Goal: Find specific page/section: Find specific page/section

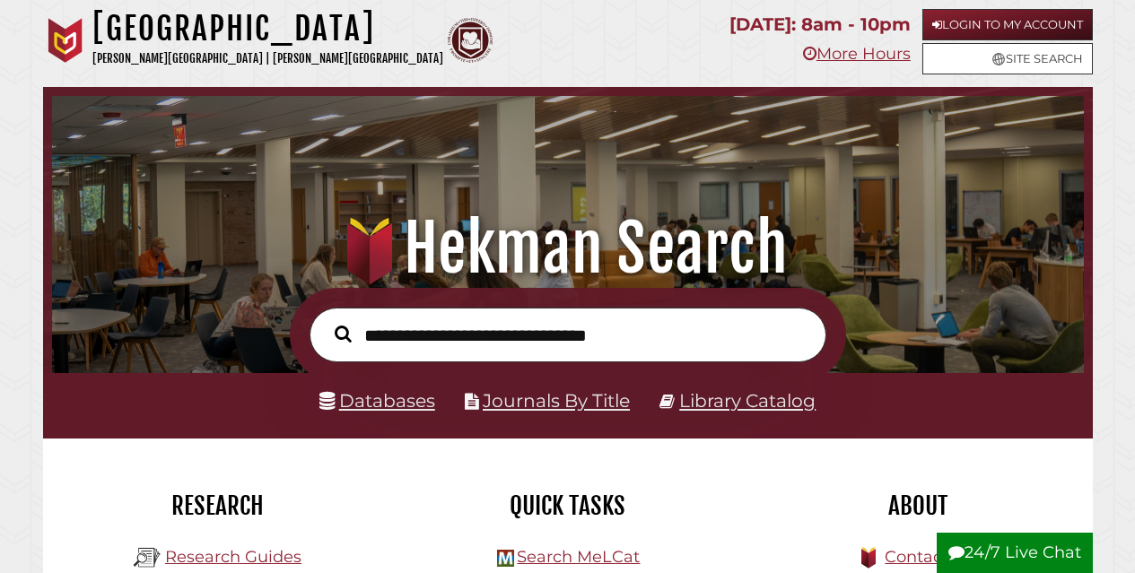
scroll to position [341, 1023]
click at [374, 401] on link "Databases" at bounding box center [377, 400] width 116 height 22
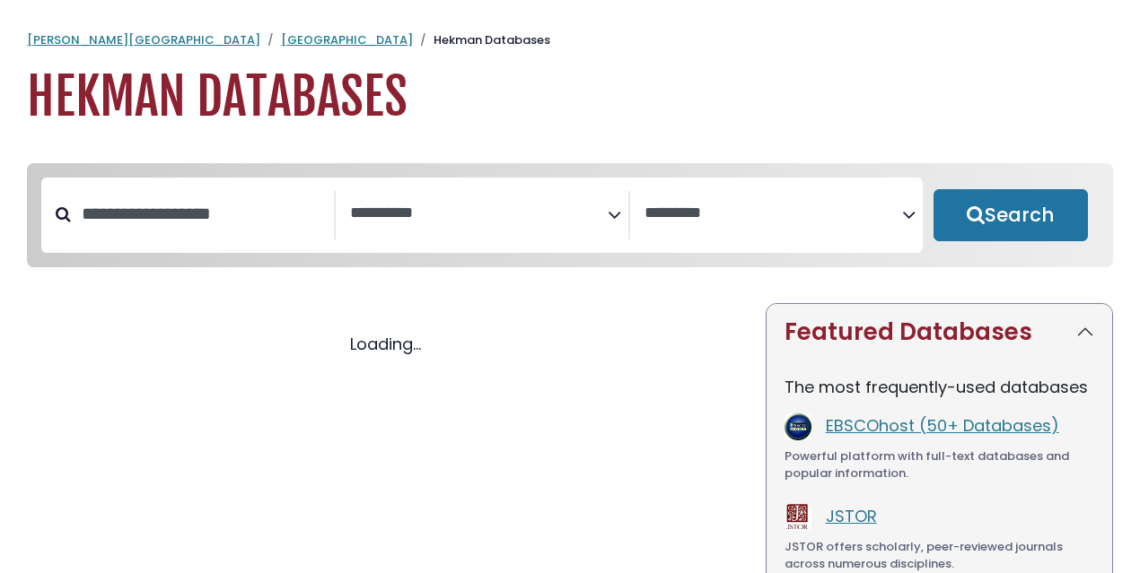
select select "Database Subject Filter"
select select "Database Vendors Filter"
select select "Database Subject Filter"
select select "Database Vendors Filter"
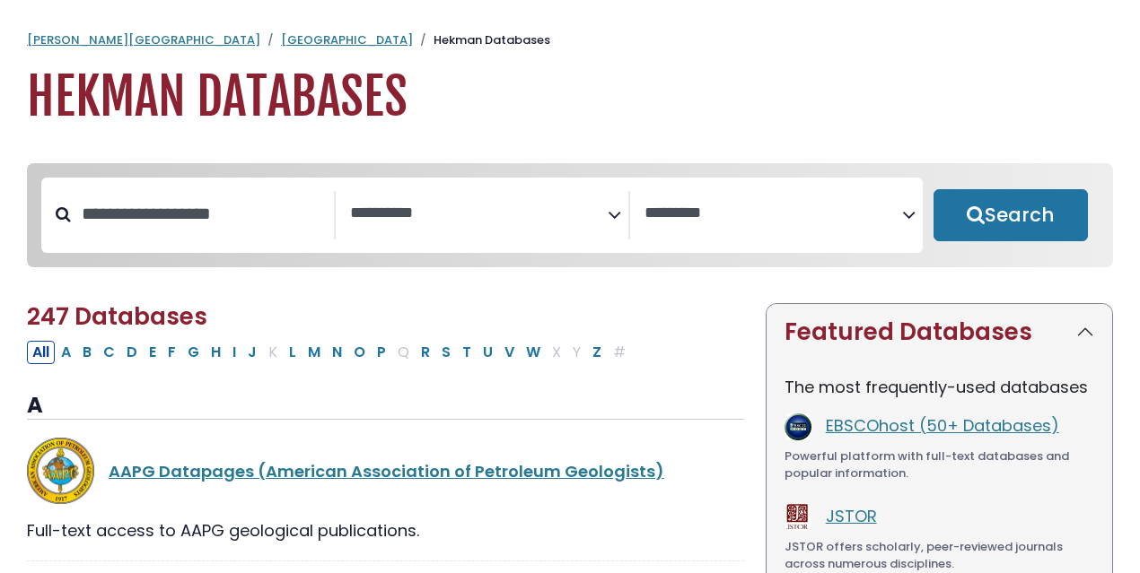
click at [611, 211] on icon "Search filters" at bounding box center [613, 211] width 13 height 27
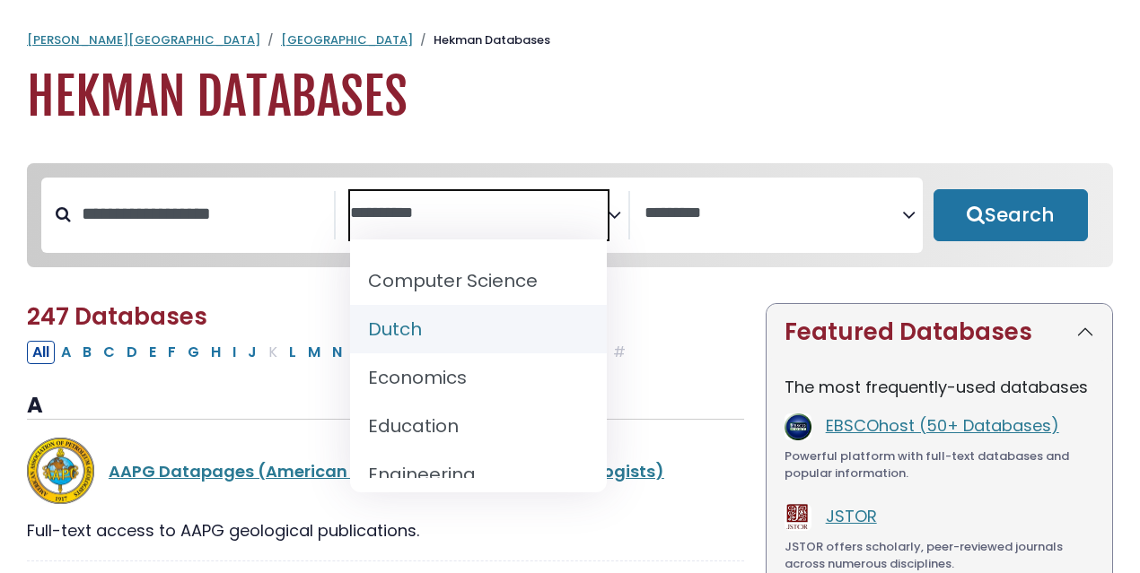
scroll to position [538, 0]
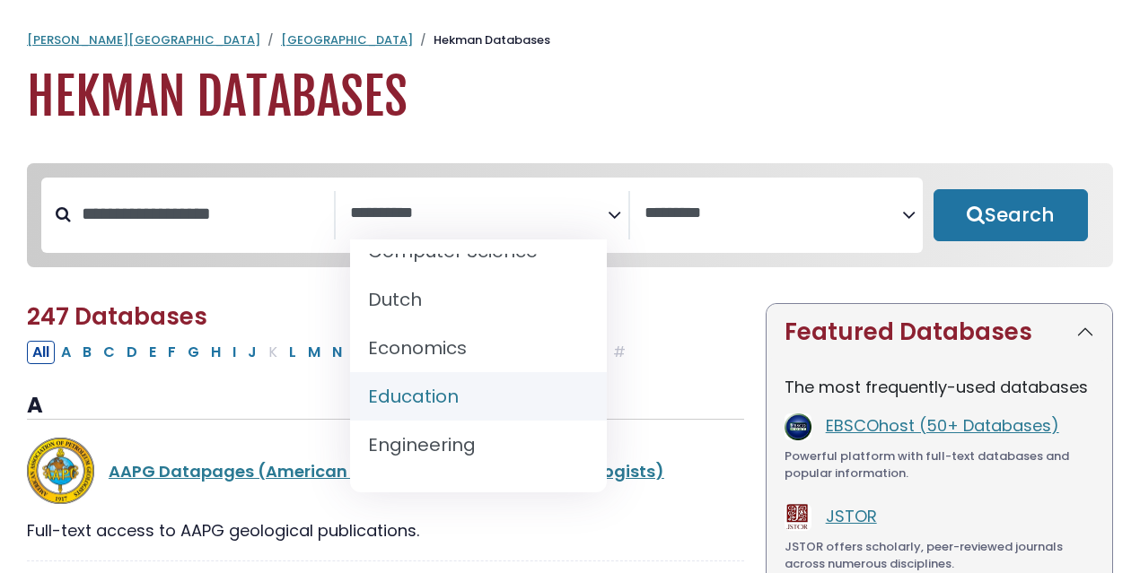
select select "*****"
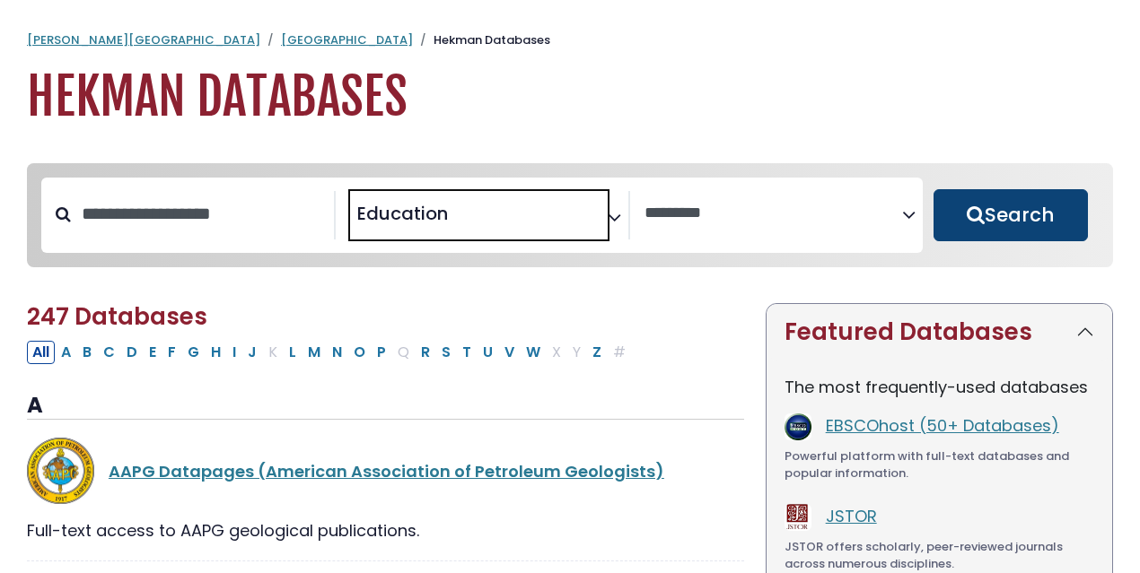
click at [1005, 214] on button "Search" at bounding box center [1010, 215] width 154 height 52
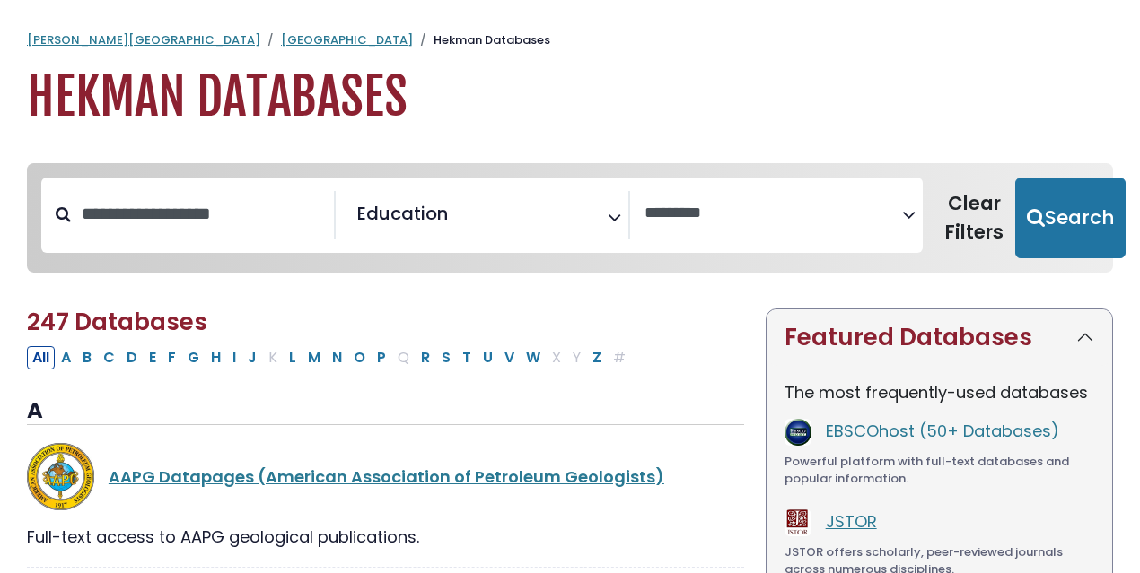
select select "Database Vendors Filter"
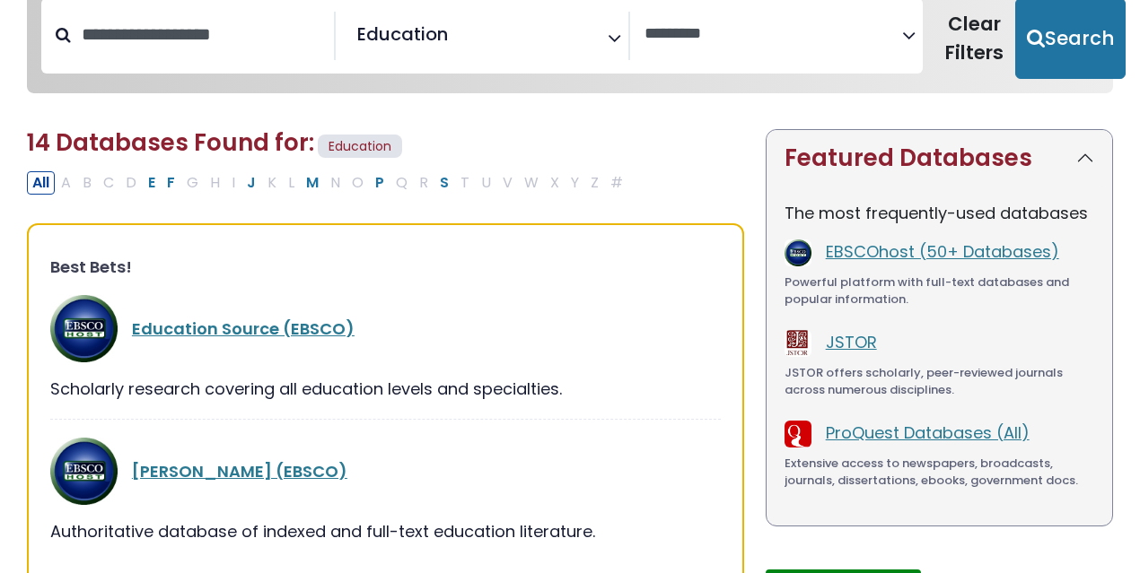
scroll to position [269, 0]
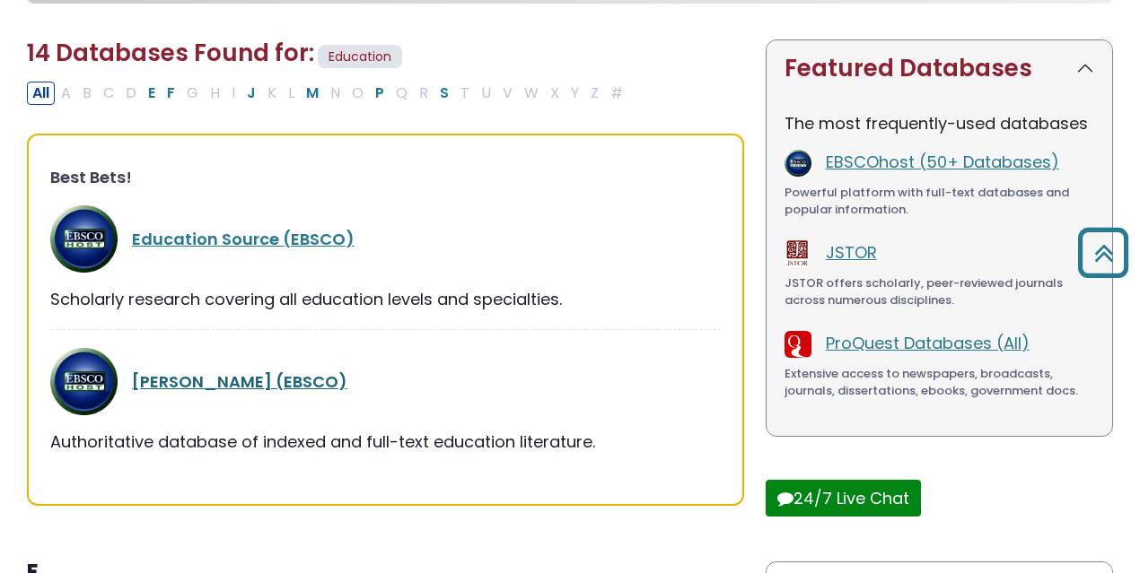
click at [173, 380] on link "[PERSON_NAME] (EBSCO)" at bounding box center [239, 382] width 215 height 22
